Goal: Find specific page/section: Find specific page/section

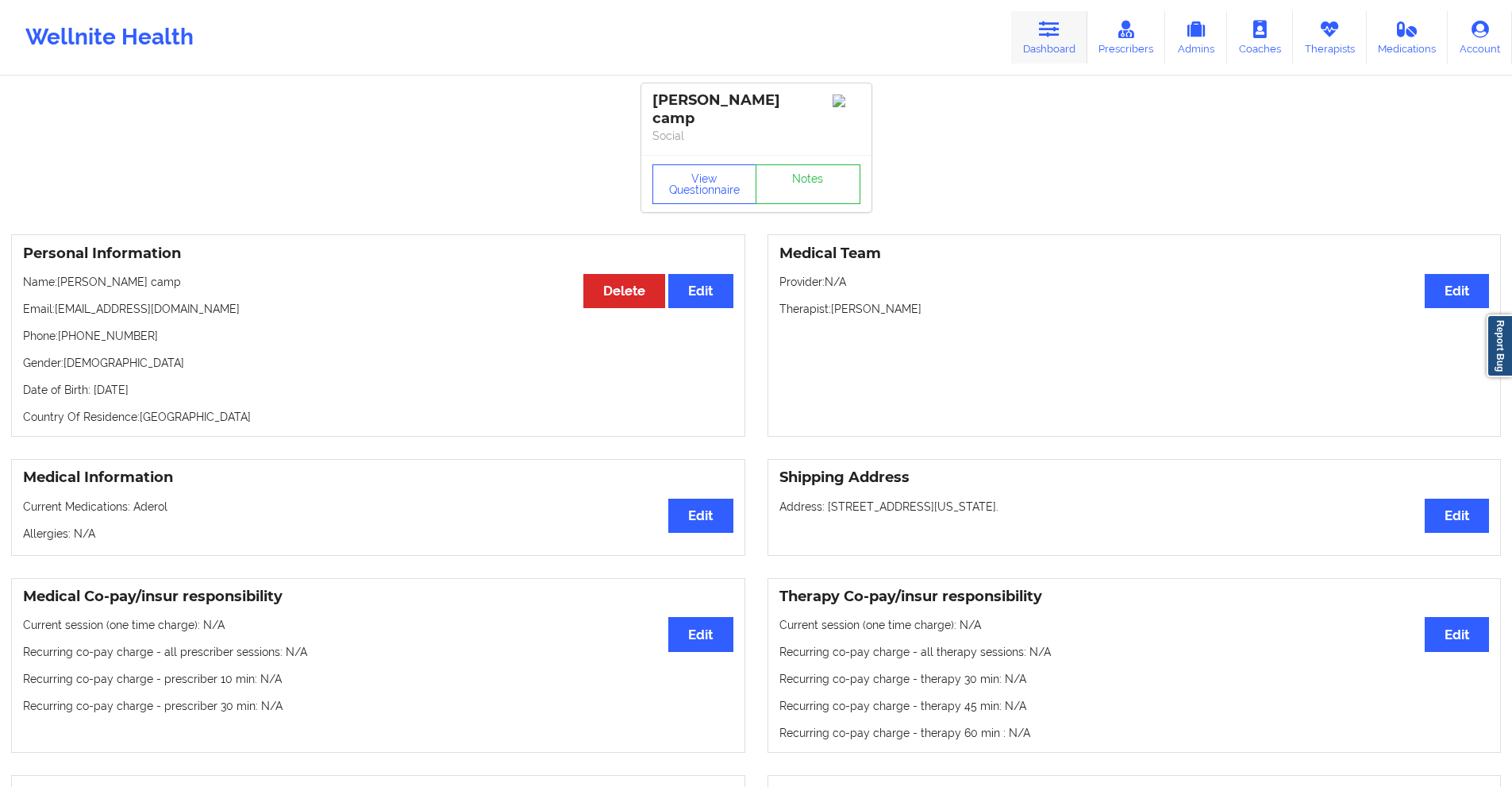
click at [1046, 20] on icon at bounding box center [1050, 29] width 20 height 18
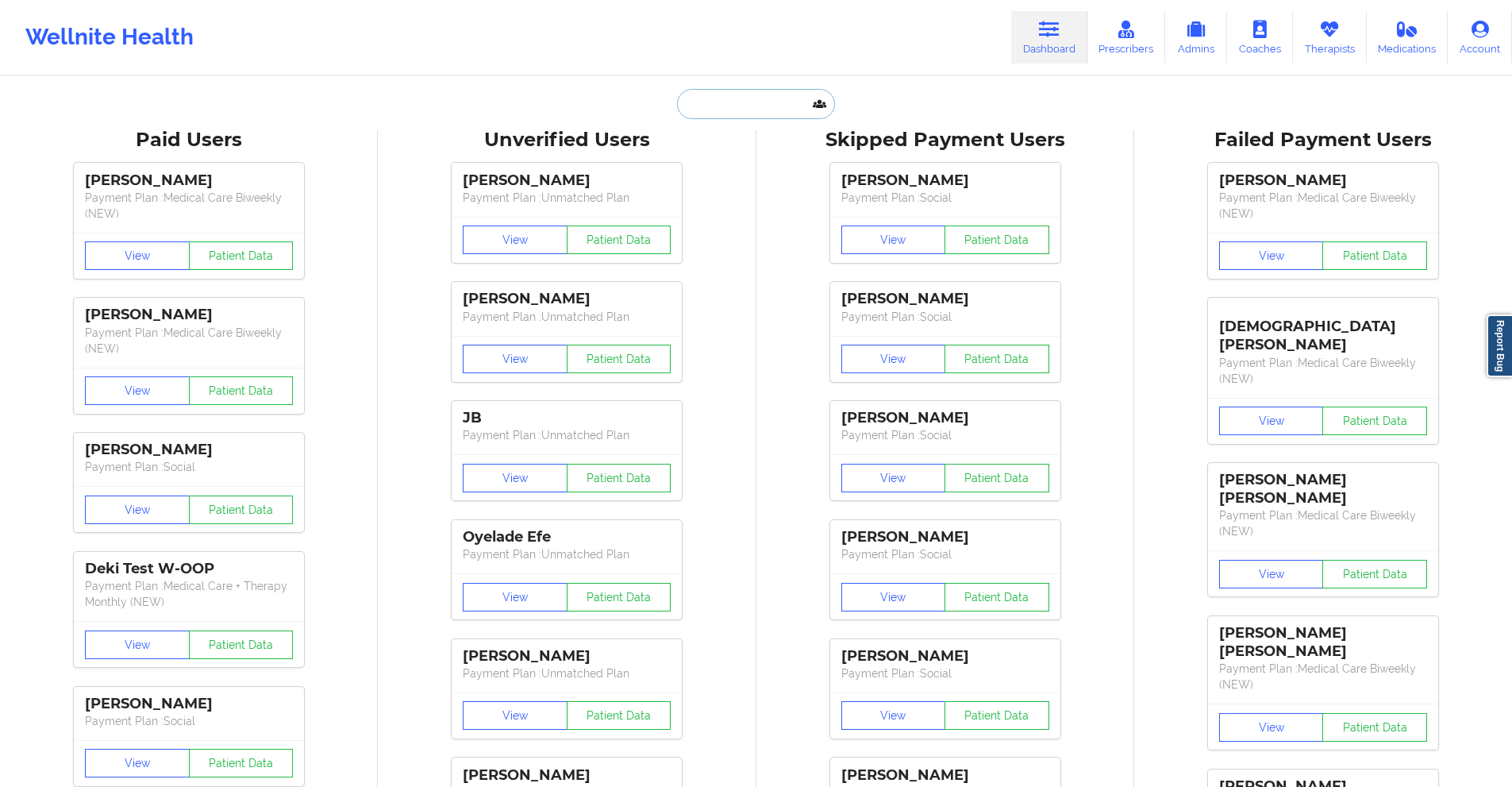
click at [737, 103] on input "text" at bounding box center [756, 104] width 158 height 31
paste input "[EMAIL_ADDRESS][PERSON_NAME][DOMAIN_NAME]"
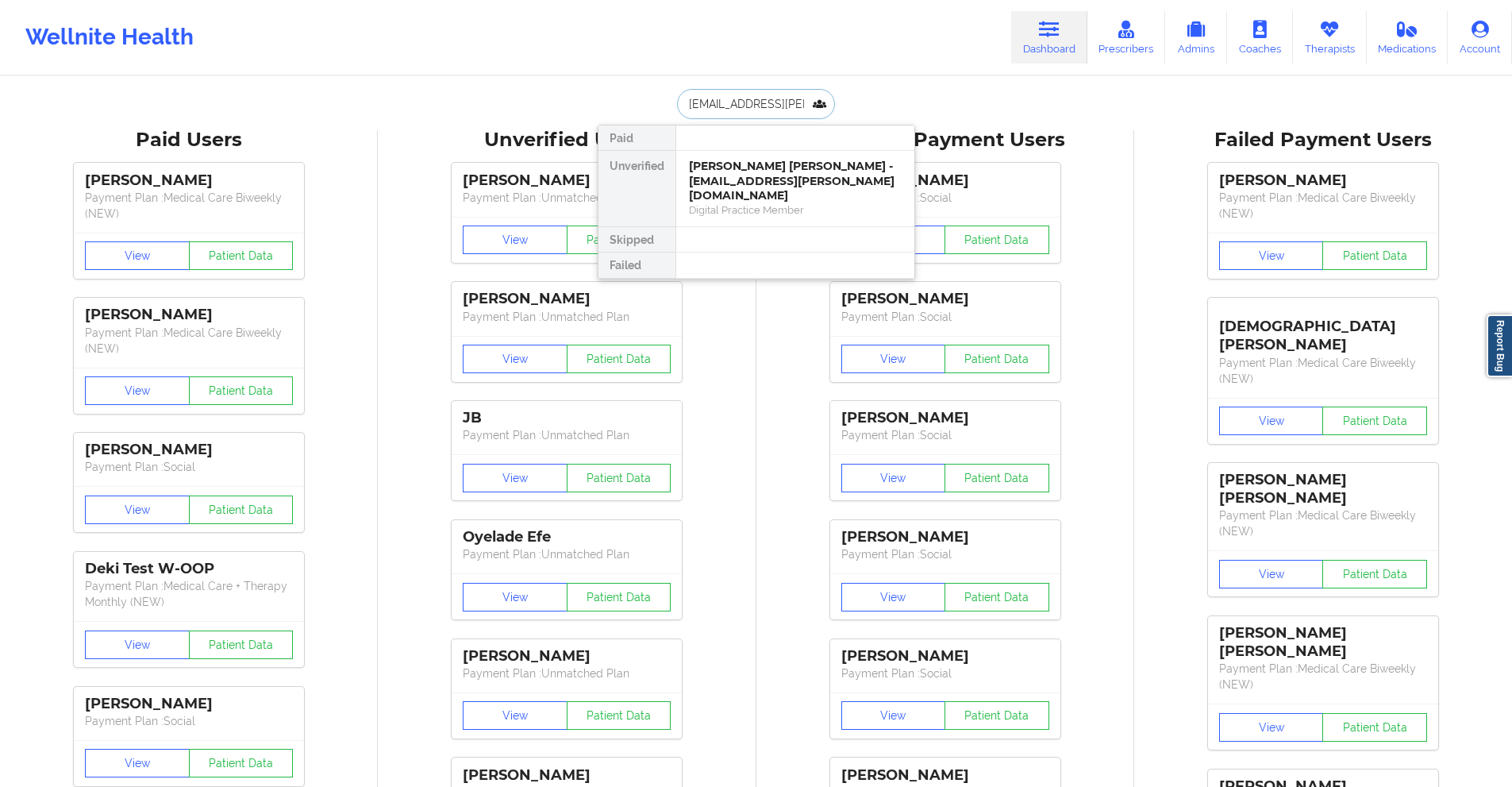
click at [767, 99] on input "[EMAIL_ADDRESS][PERSON_NAME][DOMAIN_NAME]" at bounding box center [756, 104] width 158 height 31
paste input "[EMAIL_ADDRESS][DOMAIN_NAME]"
type input "[EMAIL_ADDRESS][DOMAIN_NAME]"
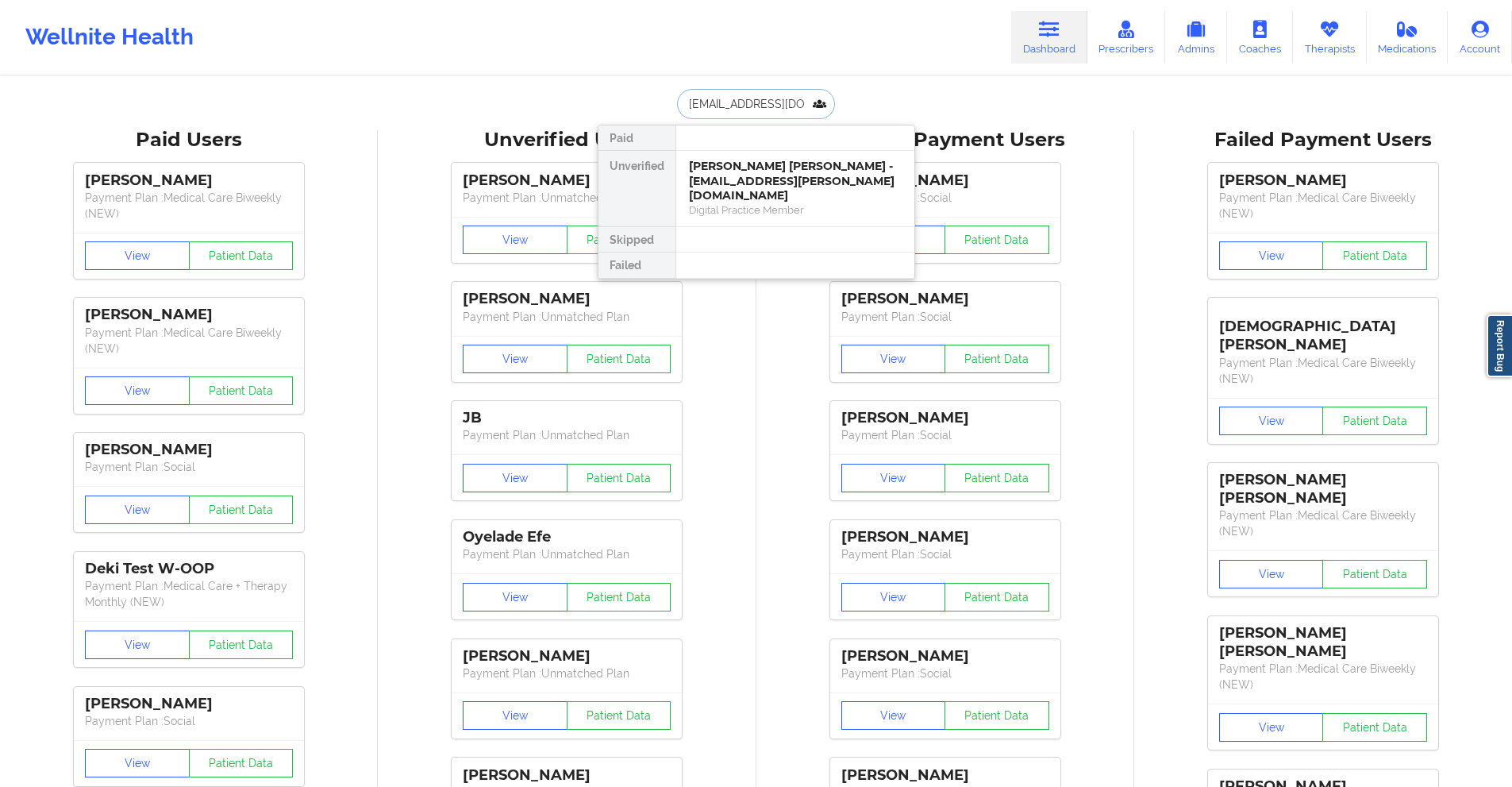
scroll to position [0, 16]
click at [758, 172] on div "[PERSON_NAME] - [EMAIL_ADDRESS][DOMAIN_NAME]" at bounding box center [796, 173] width 213 height 30
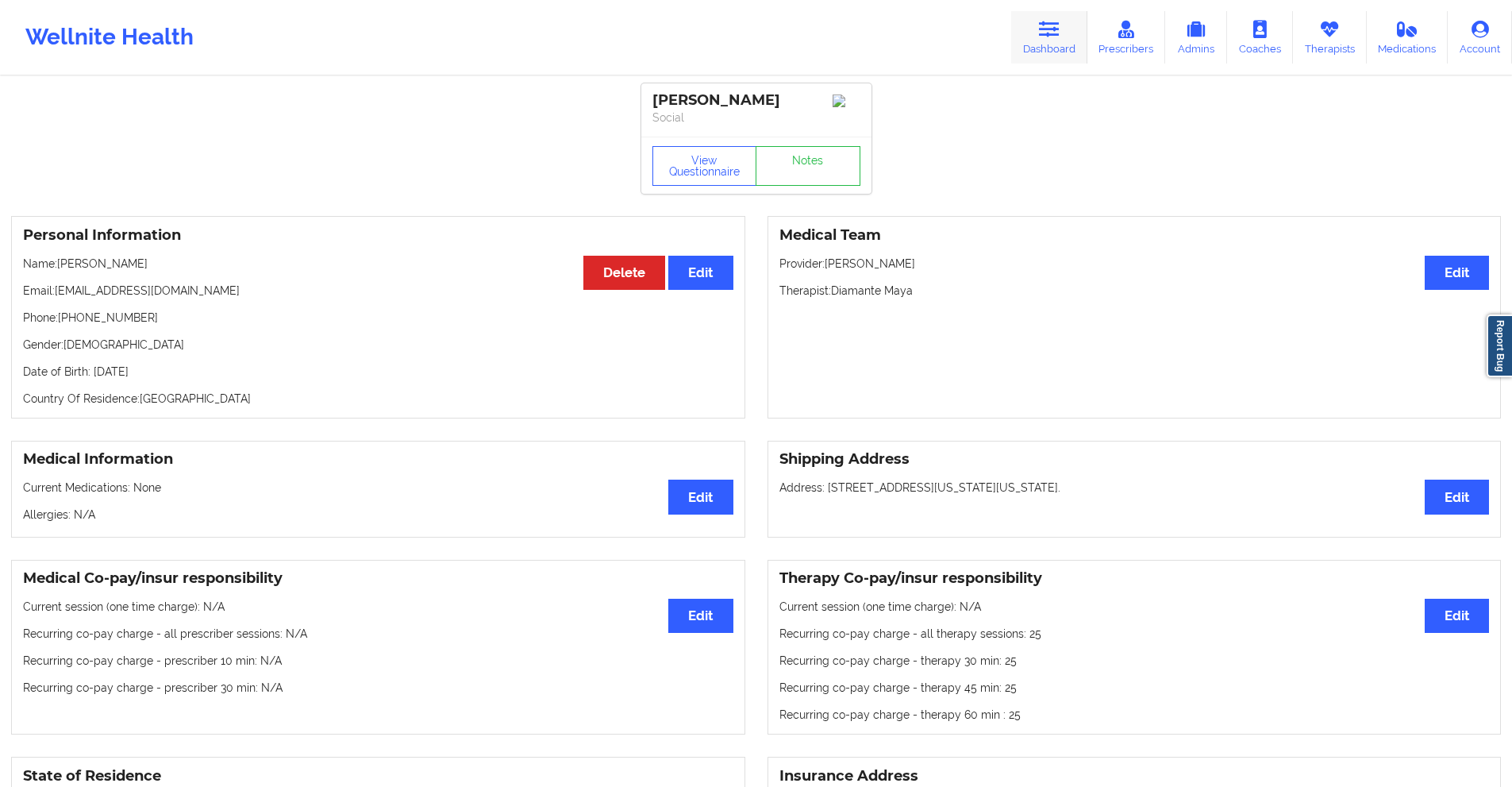
click at [1047, 31] on icon at bounding box center [1050, 29] width 20 height 18
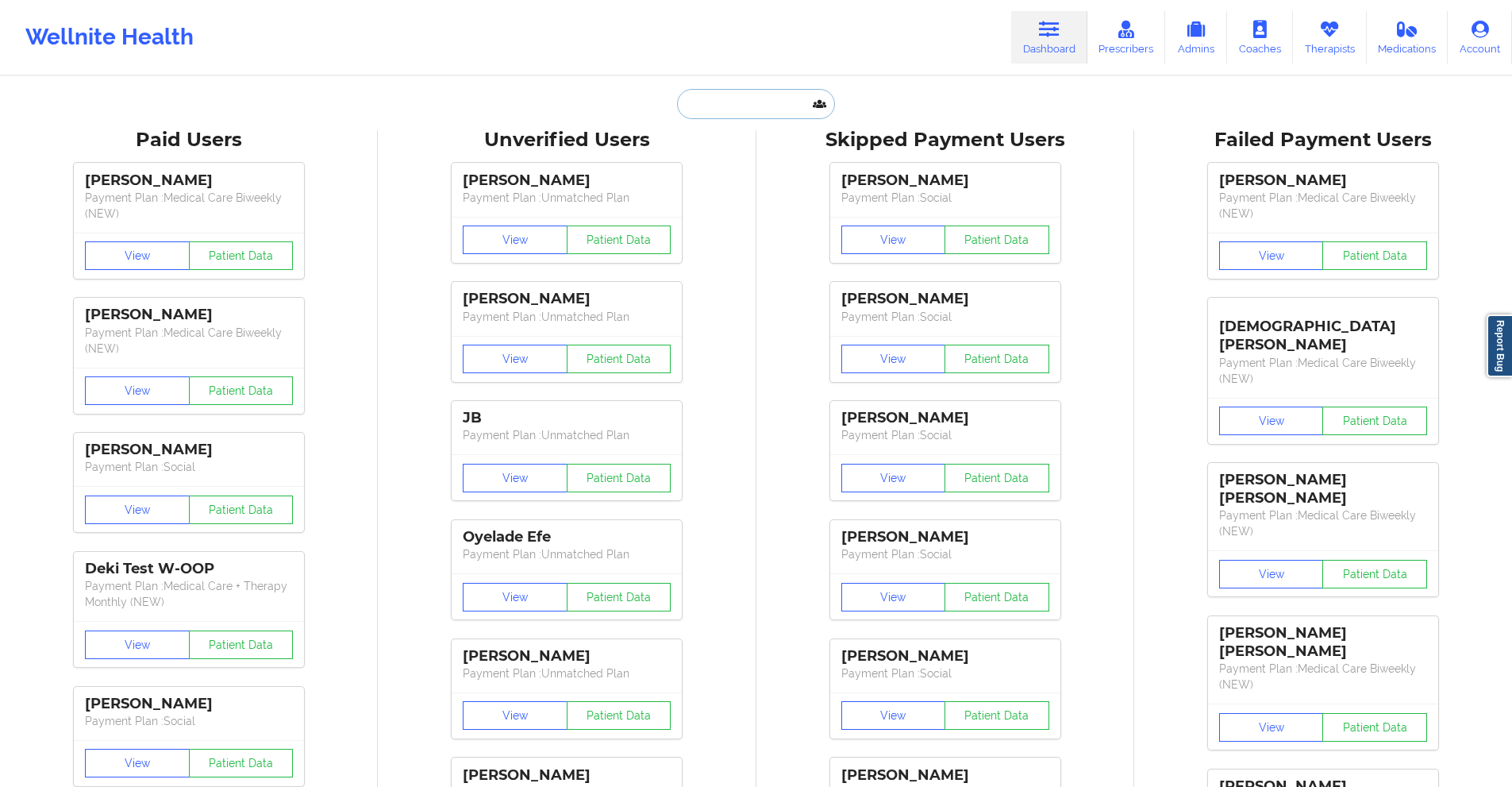
click at [758, 110] on input "text" at bounding box center [756, 104] width 158 height 31
paste input "[EMAIL_ADDRESS][DOMAIN_NAME]"
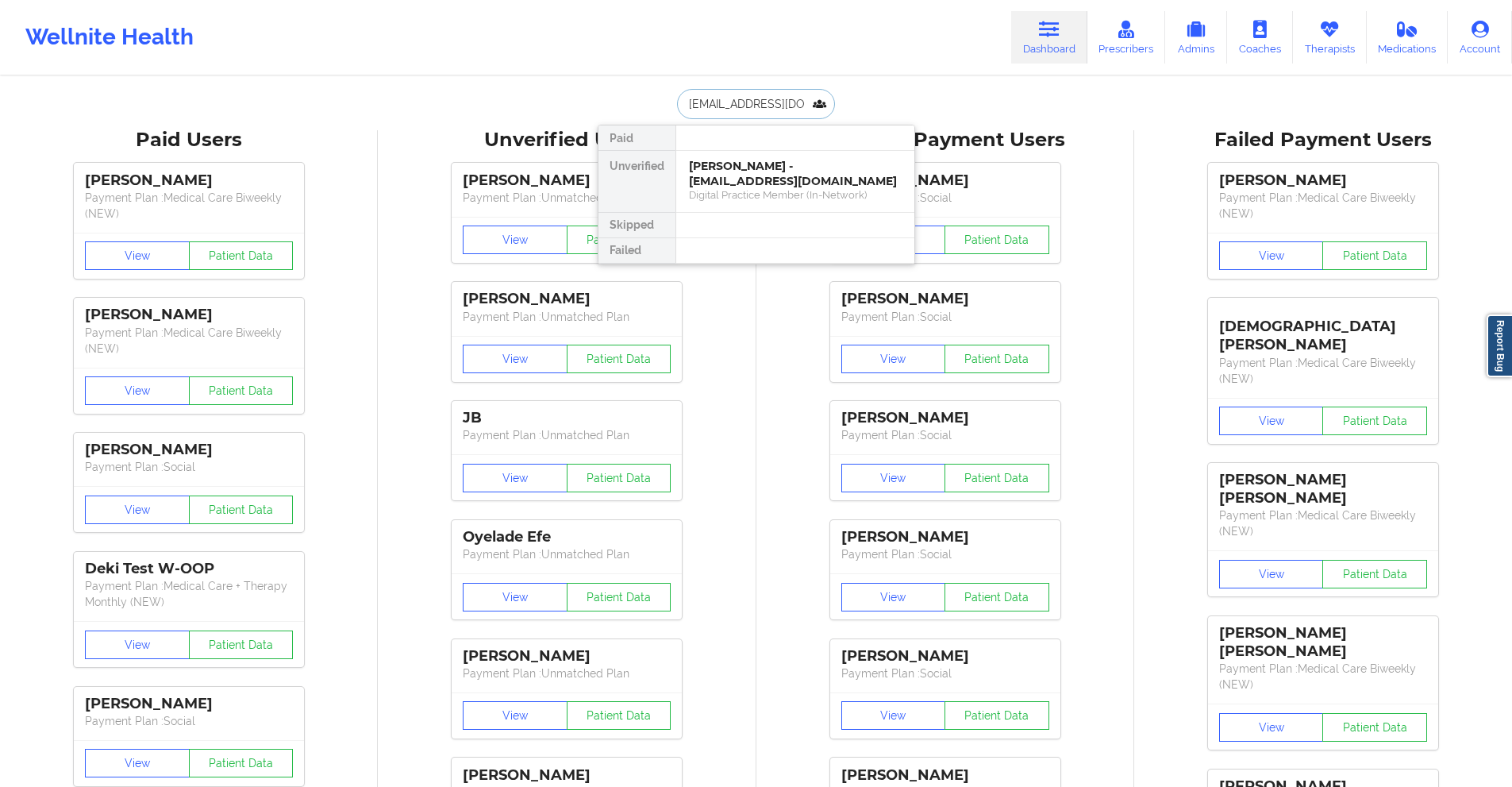
type input "[EMAIL_ADDRESS][DOMAIN_NAME]"
